Goal: Navigation & Orientation: Understand site structure

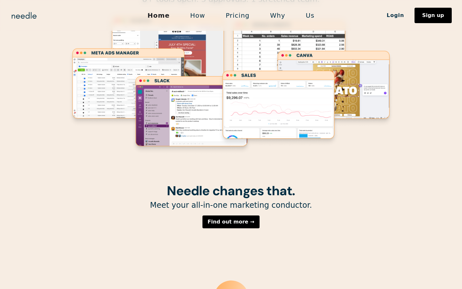
scroll to position [70, 0]
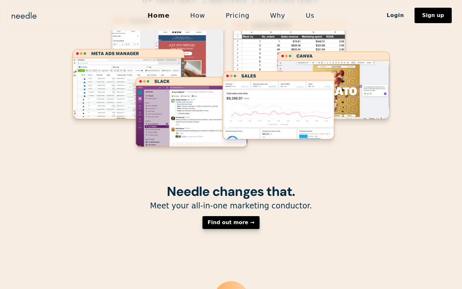
click at [219, 224] on div "Find out more →" at bounding box center [231, 222] width 47 height 5
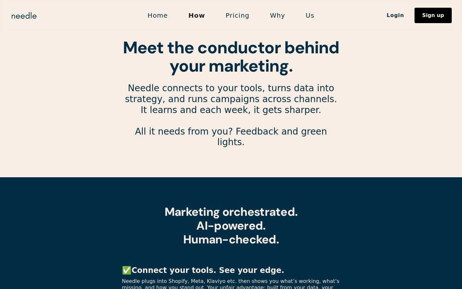
click at [250, 16] on link "Pricing" at bounding box center [238, 15] width 44 height 13
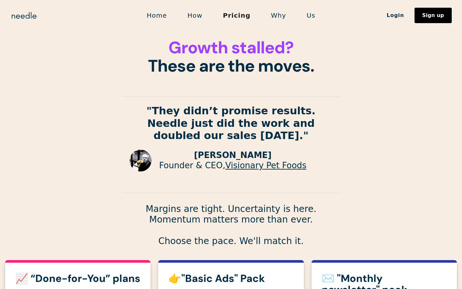
click at [271, 20] on link "Why" at bounding box center [279, 15] width 36 height 13
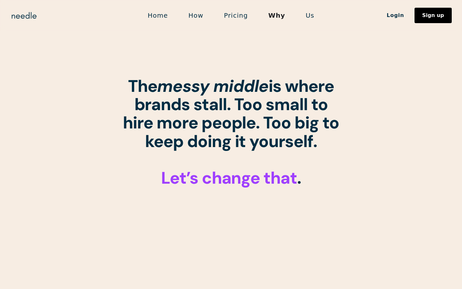
click at [302, 19] on link "Us" at bounding box center [310, 15] width 29 height 13
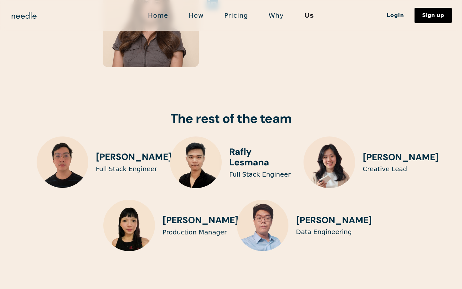
scroll to position [1412, 0]
